Goal: Understand process/instructions: Learn about a topic

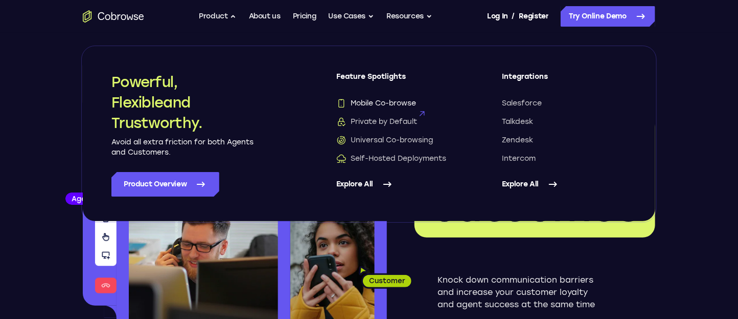
click at [355, 102] on span "Mobile Co-browse" at bounding box center [376, 103] width 80 height 10
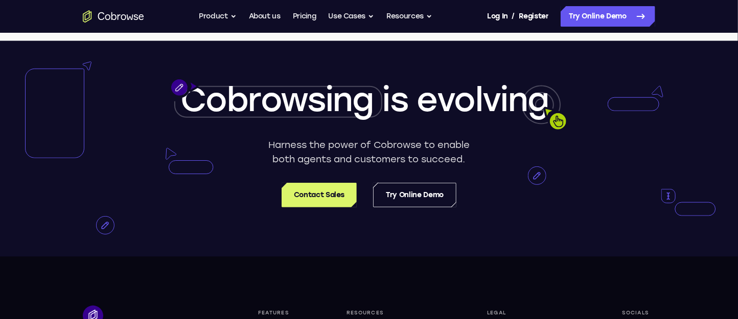
scroll to position [1982, 0]
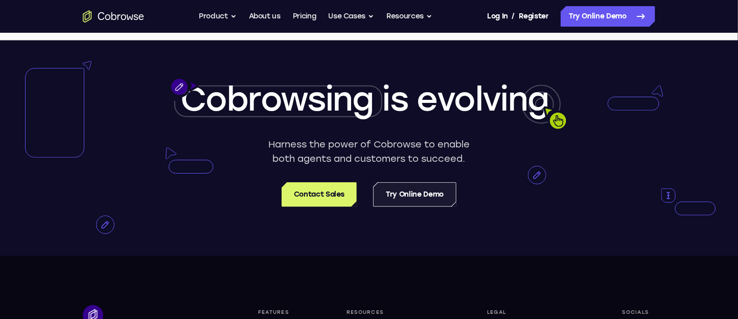
click at [453, 199] on link "Try Online Demo" at bounding box center [414, 194] width 83 height 25
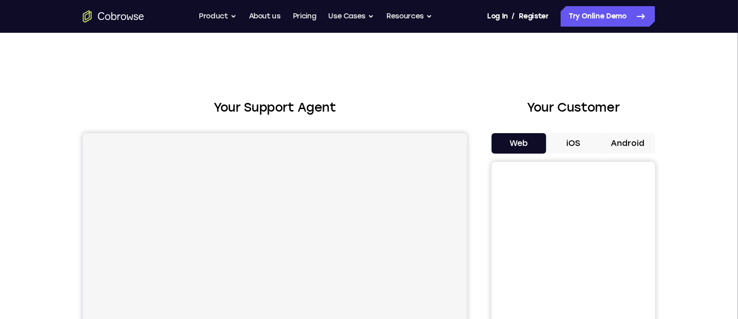
click at [623, 151] on button "Android" at bounding box center [628, 143] width 55 height 20
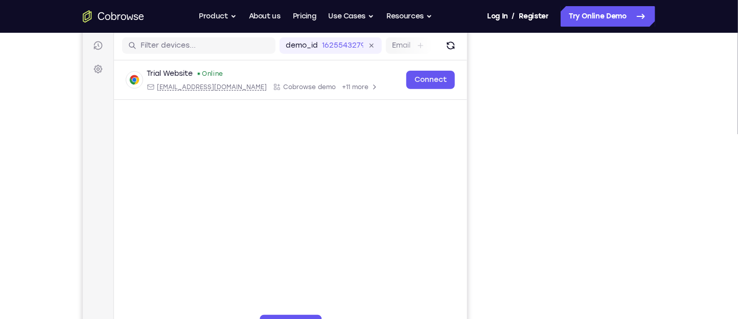
scroll to position [145, 0]
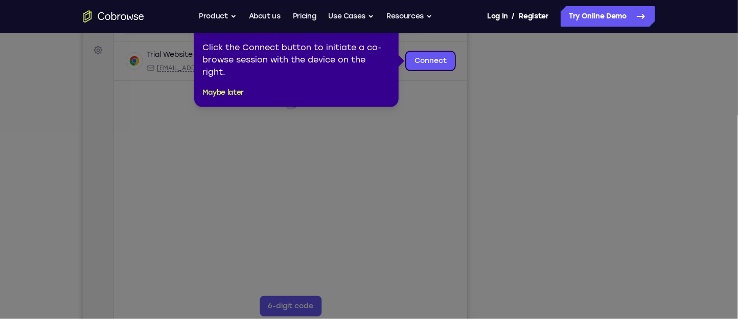
click at [575, 174] on icon at bounding box center [369, 159] width 738 height 319
click at [578, 175] on icon at bounding box center [369, 159] width 738 height 319
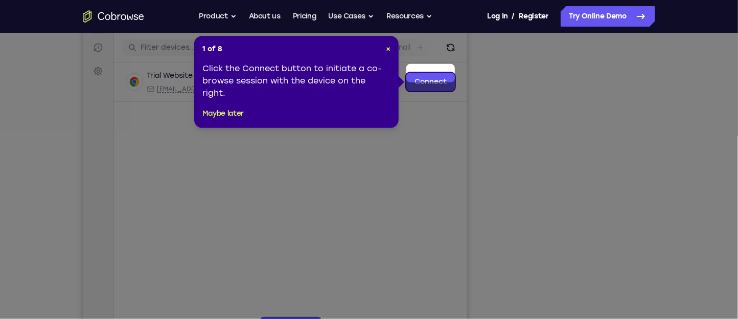
scroll to position [119, 0]
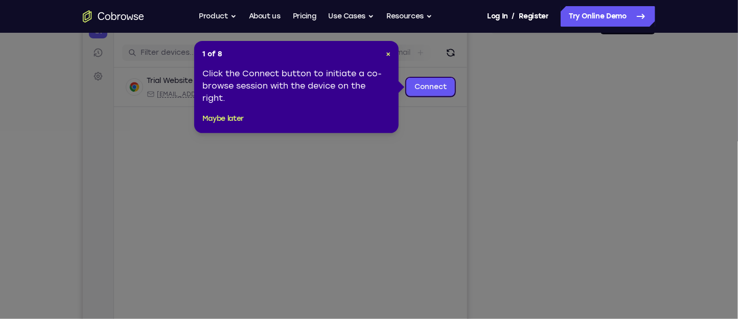
click at [385, 54] on header "1 of 8 ×" at bounding box center [297, 54] width 188 height 10
click at [387, 53] on span "×" at bounding box center [388, 54] width 5 height 9
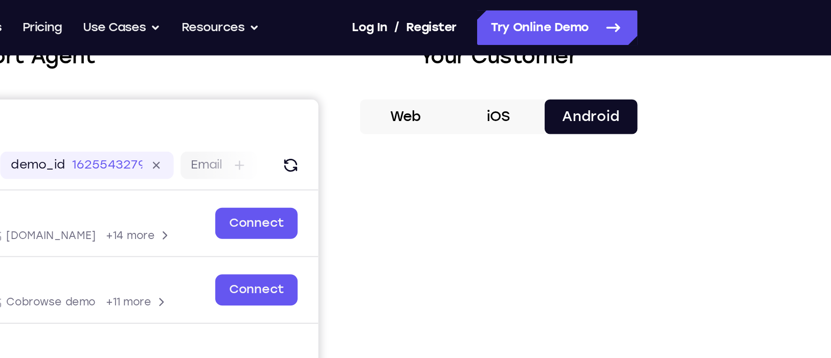
scroll to position [73, 0]
